Goal: Check status: Check status

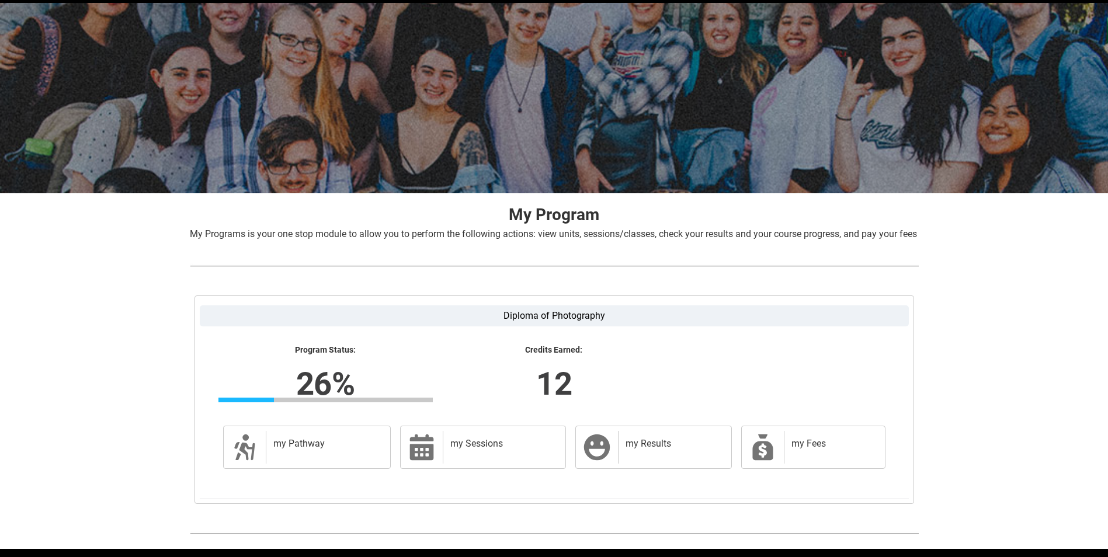
scroll to position [93, 0]
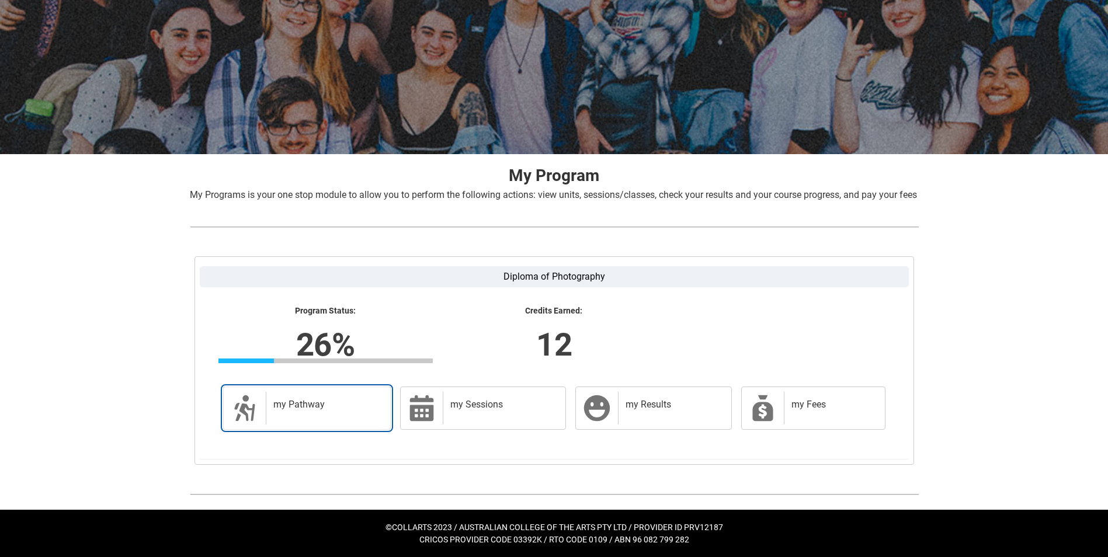
click at [324, 395] on div "my Pathway" at bounding box center [326, 408] width 120 height 33
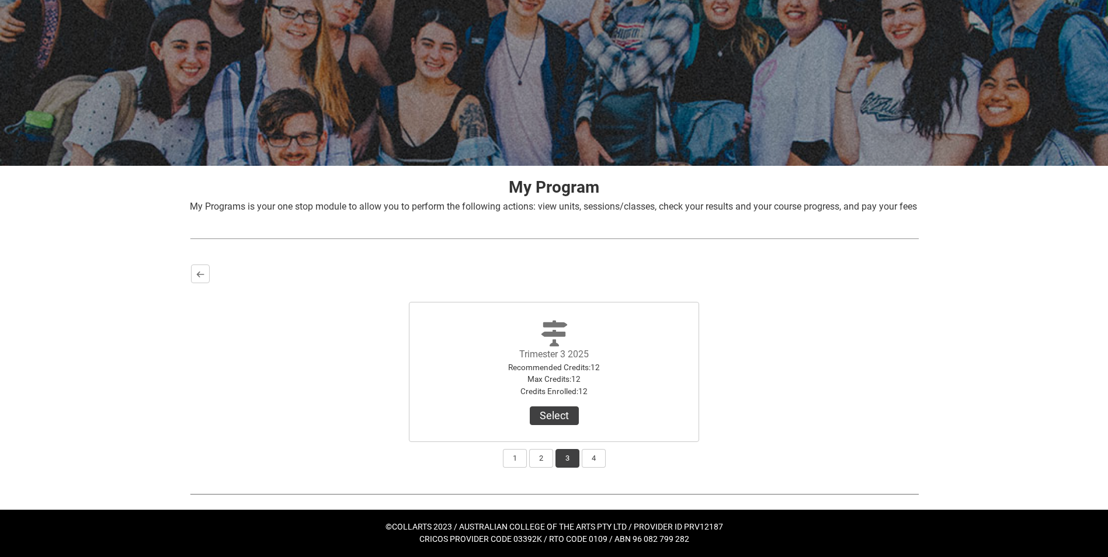
scroll to position [82, 0]
click at [537, 463] on button "2" at bounding box center [541, 458] width 24 height 19
click at [517, 457] on button "1" at bounding box center [515, 458] width 24 height 19
click at [539, 460] on button "2" at bounding box center [541, 458] width 24 height 19
click at [550, 416] on button "View Results" at bounding box center [554, 416] width 79 height 19
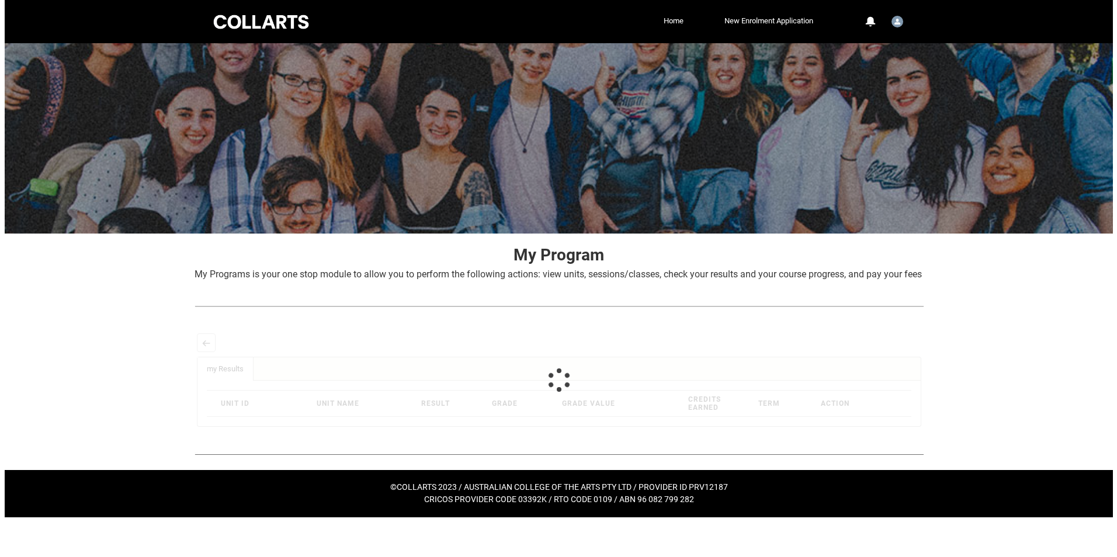
scroll to position [0, 0]
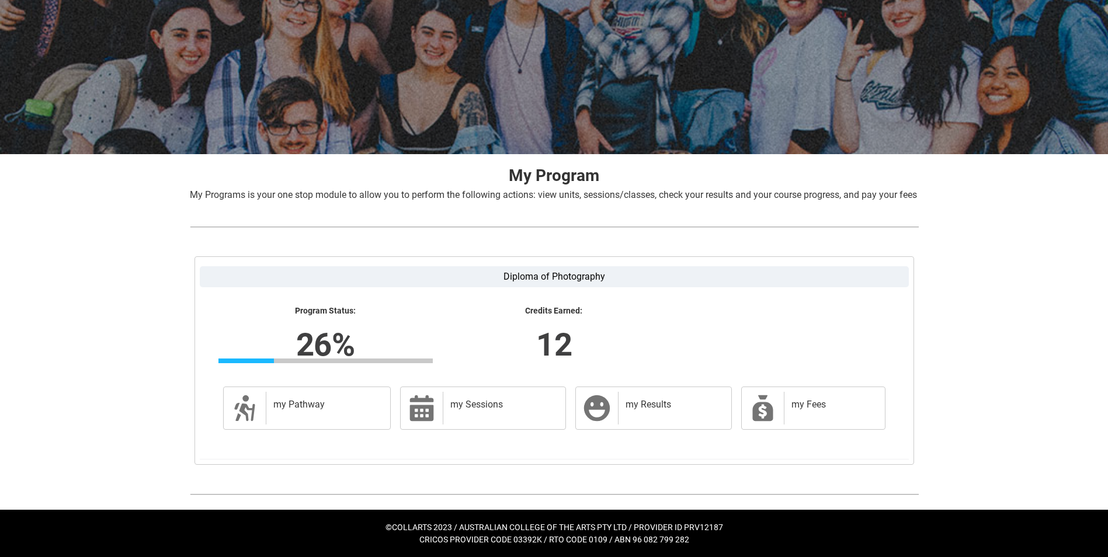
scroll to position [93, 0]
click at [331, 401] on h2 "my Pathway" at bounding box center [326, 405] width 106 height 12
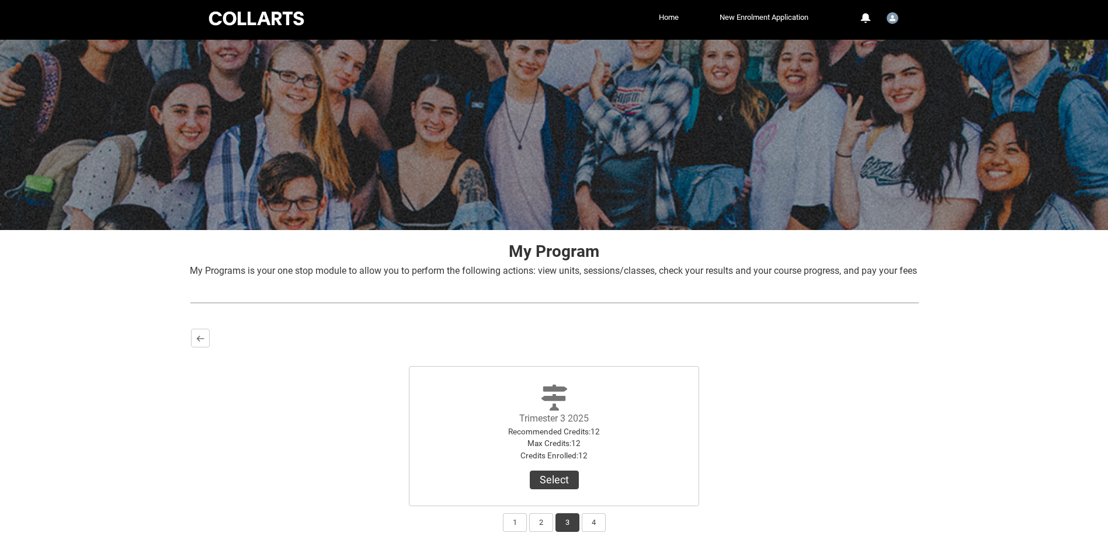
scroll to position [82, 0]
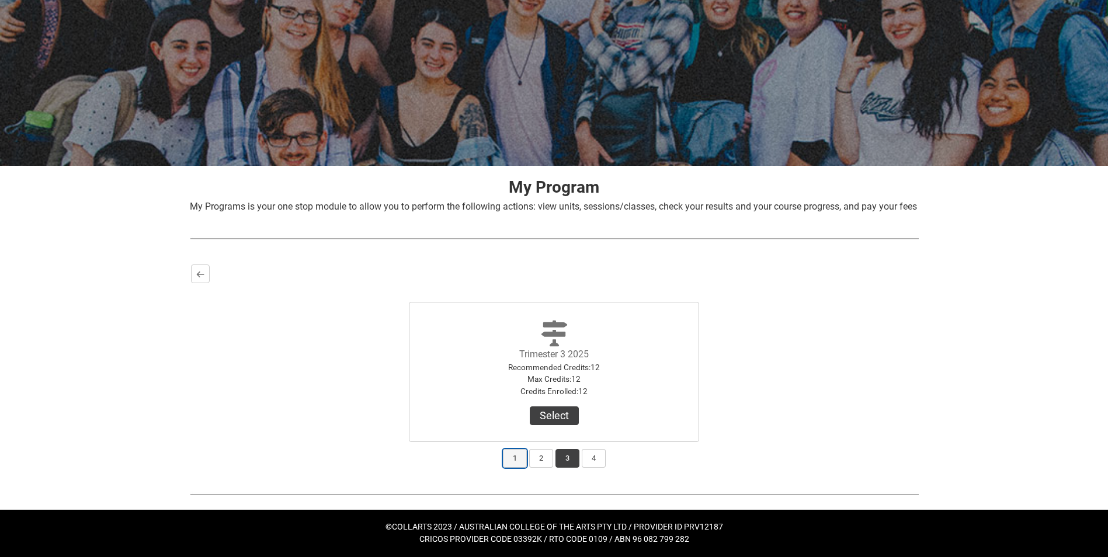
click at [510, 456] on button "1" at bounding box center [515, 458] width 24 height 19
click at [555, 417] on button "View Results" at bounding box center [554, 416] width 79 height 19
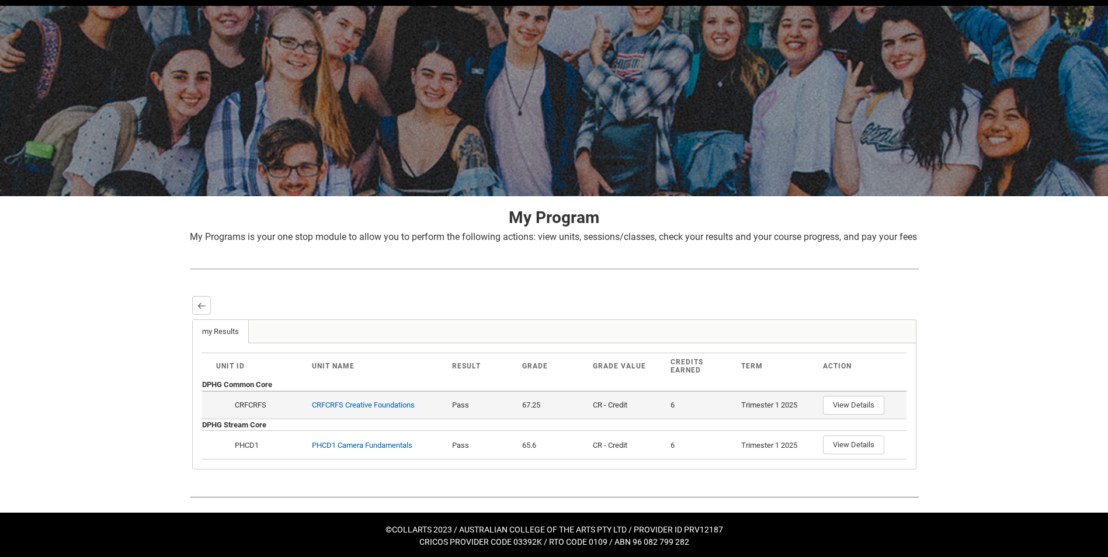
scroll to position [54, 0]
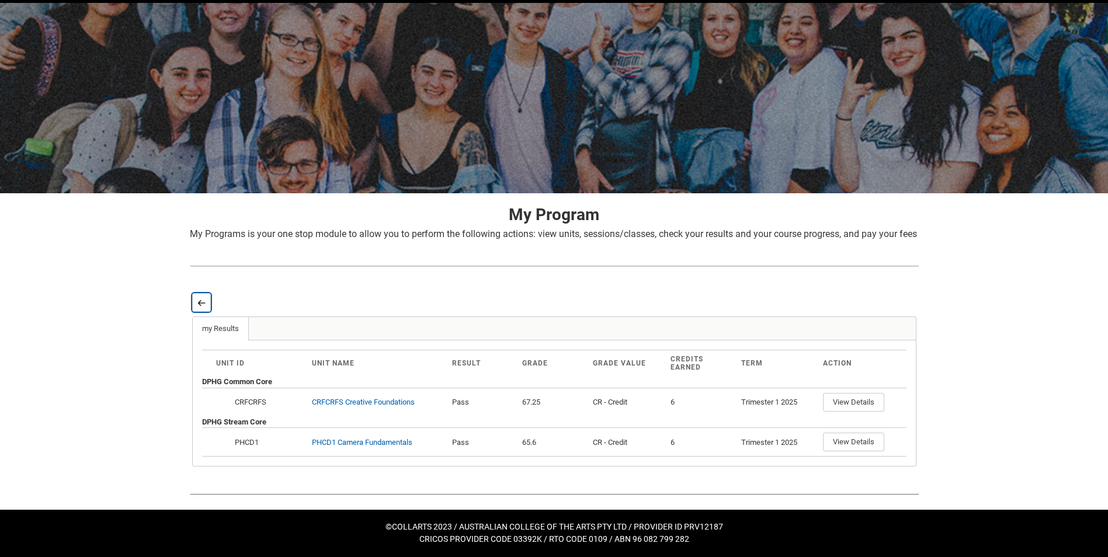
click at [202, 305] on lightning-primitive-icon "button" at bounding box center [201, 302] width 8 height 9
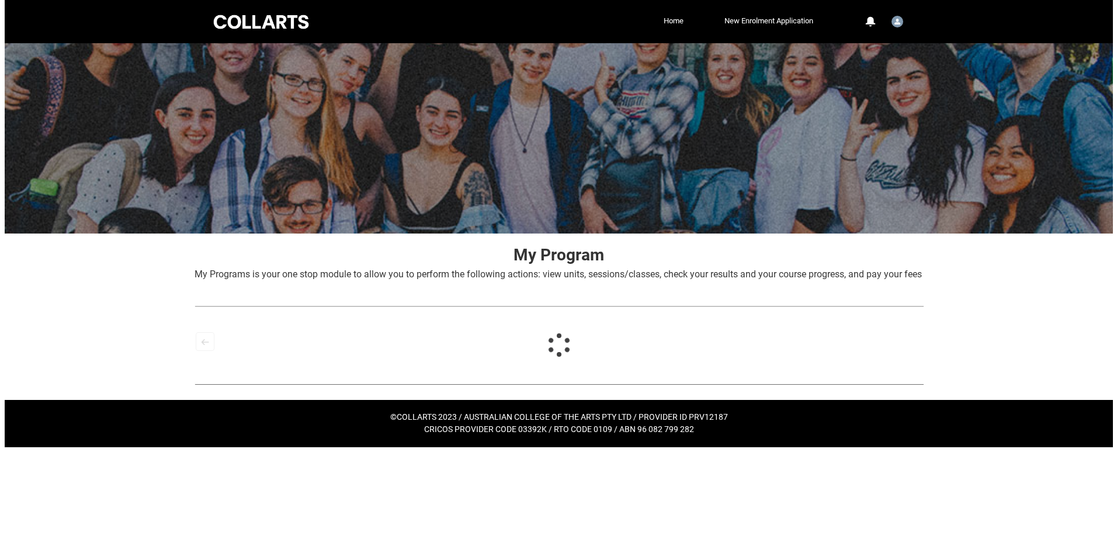
scroll to position [0, 0]
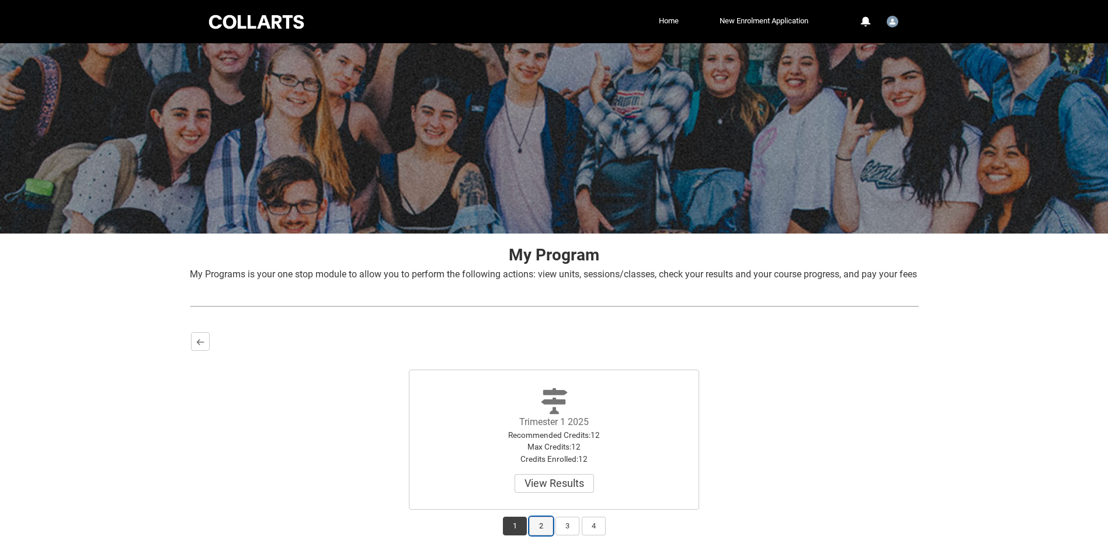
click at [536, 536] on button "2" at bounding box center [541, 526] width 24 height 19
click at [530, 490] on button "View Results" at bounding box center [554, 483] width 79 height 19
